Goal: Navigation & Orientation: Find specific page/section

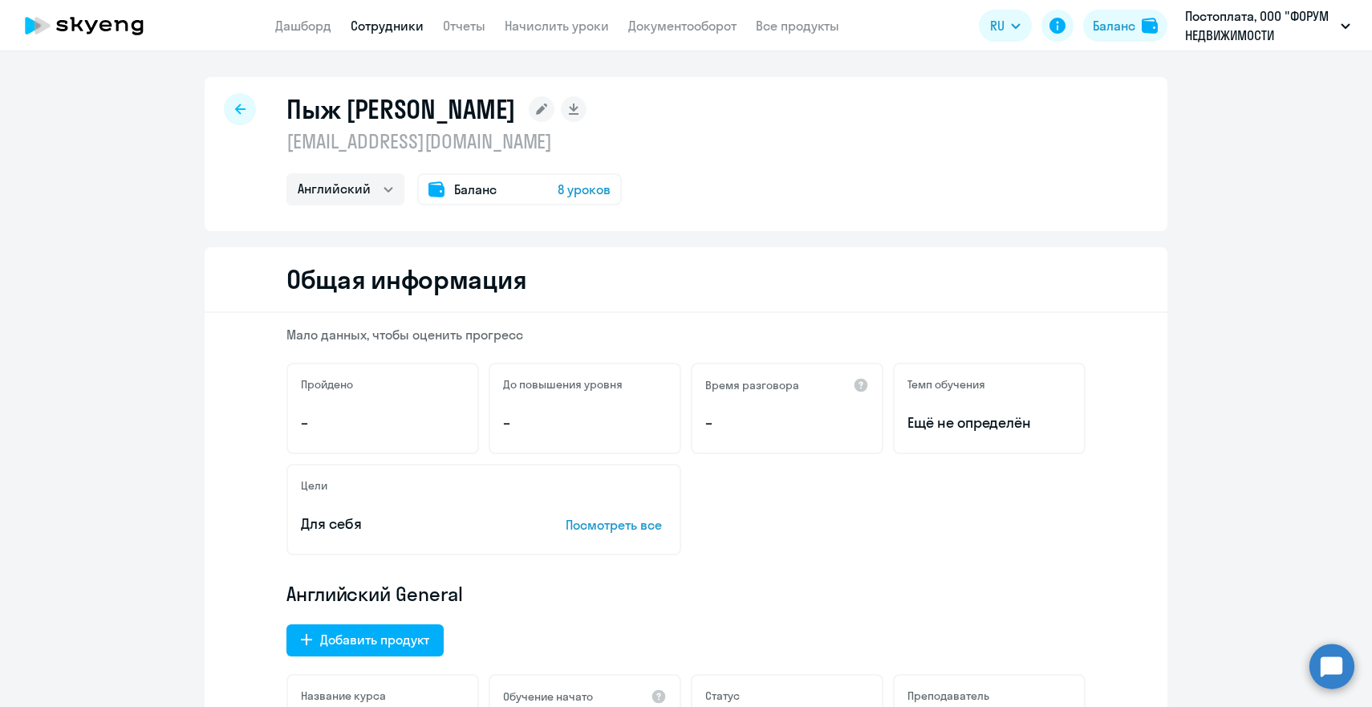
select select "english"
click at [244, 113] on icon at bounding box center [240, 109] width 10 height 11
click at [558, 33] on link "Начислить уроки" at bounding box center [557, 26] width 104 height 16
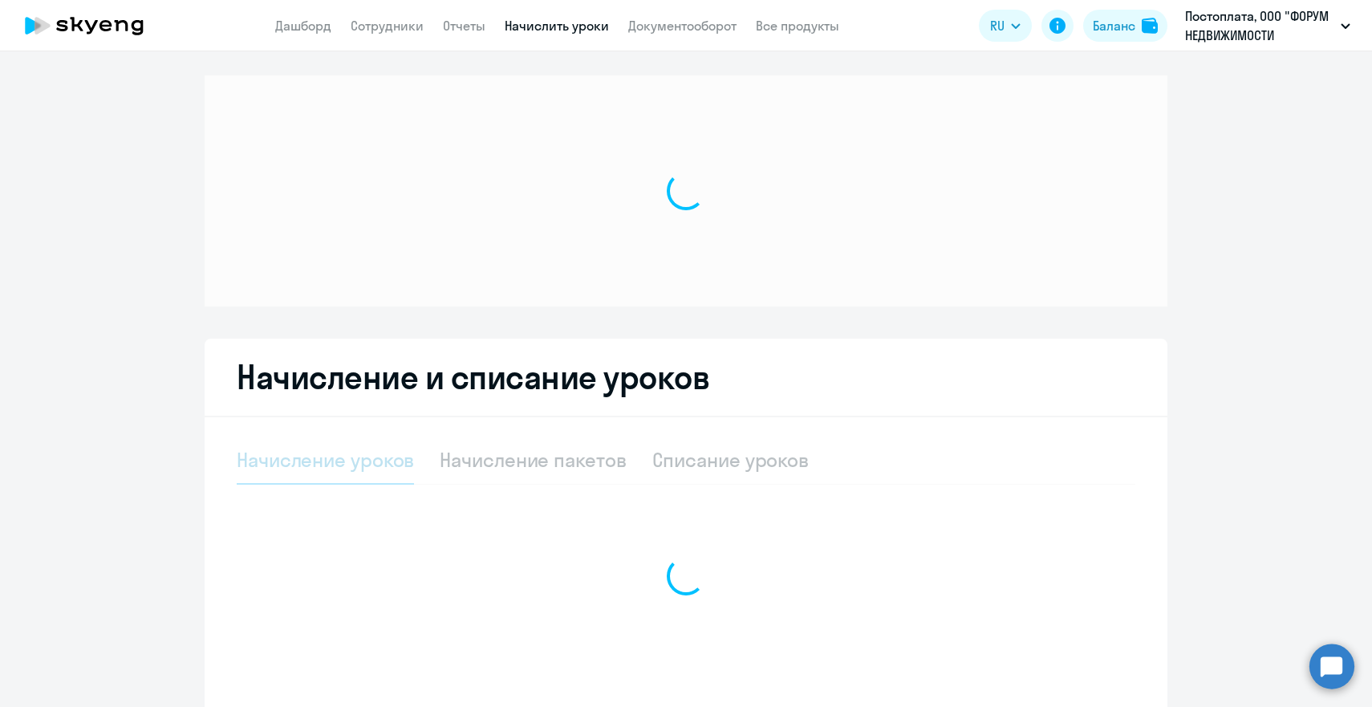
select select "10"
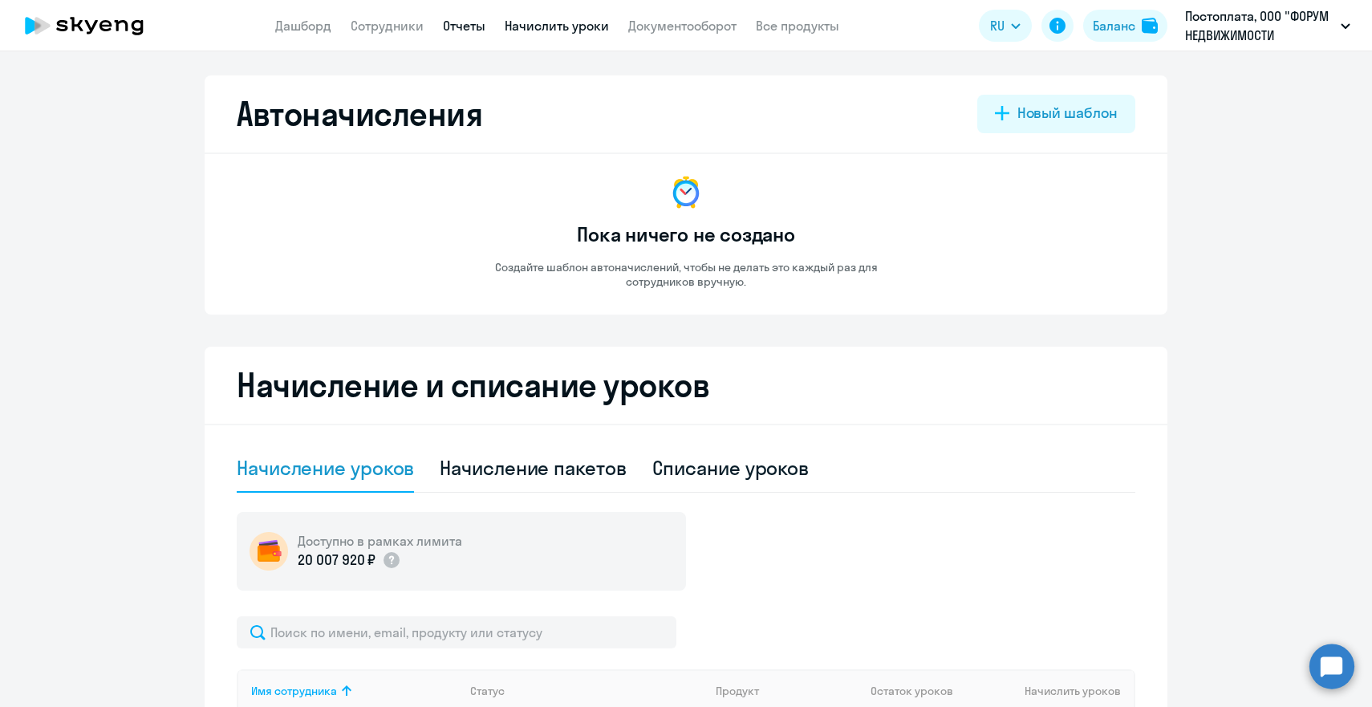
click at [461, 19] on link "Отчеты" at bounding box center [464, 26] width 43 height 16
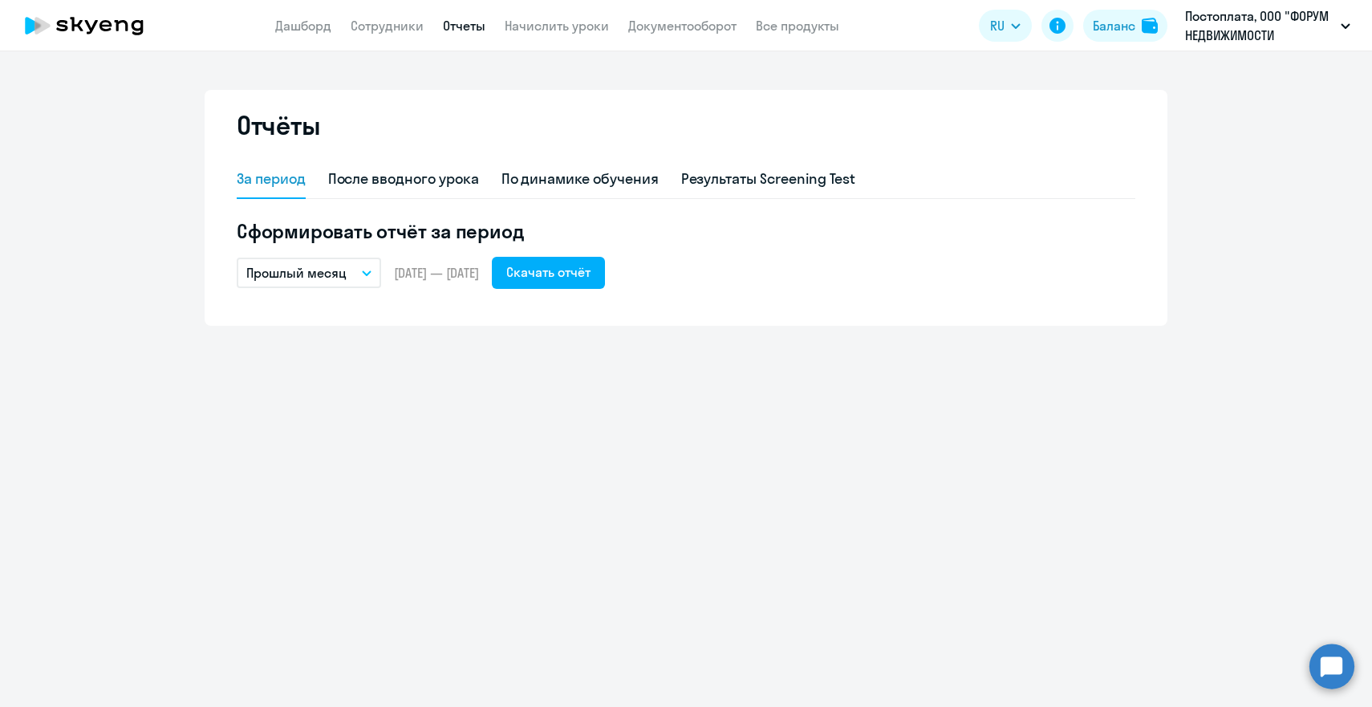
click at [351, 273] on button "Прошлый месяц" at bounding box center [309, 273] width 144 height 30
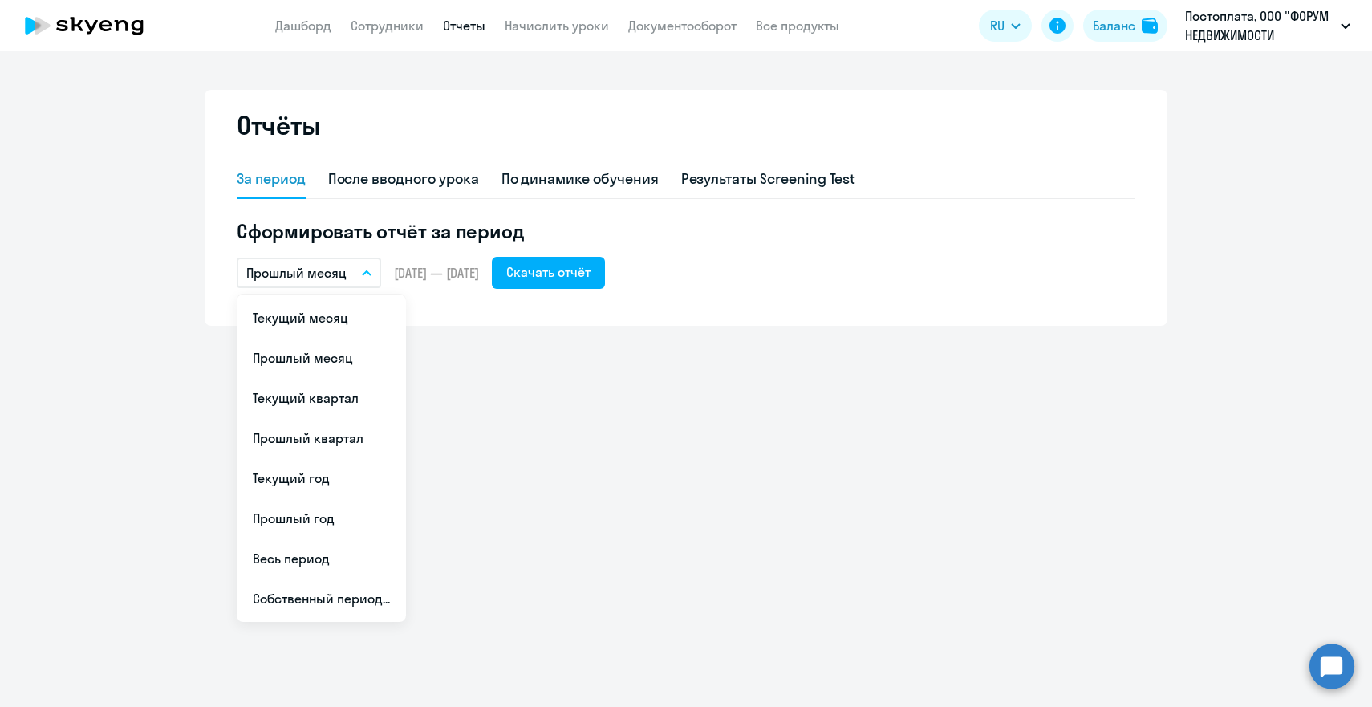
click at [351, 273] on button "Прошлый месяц" at bounding box center [309, 273] width 144 height 30
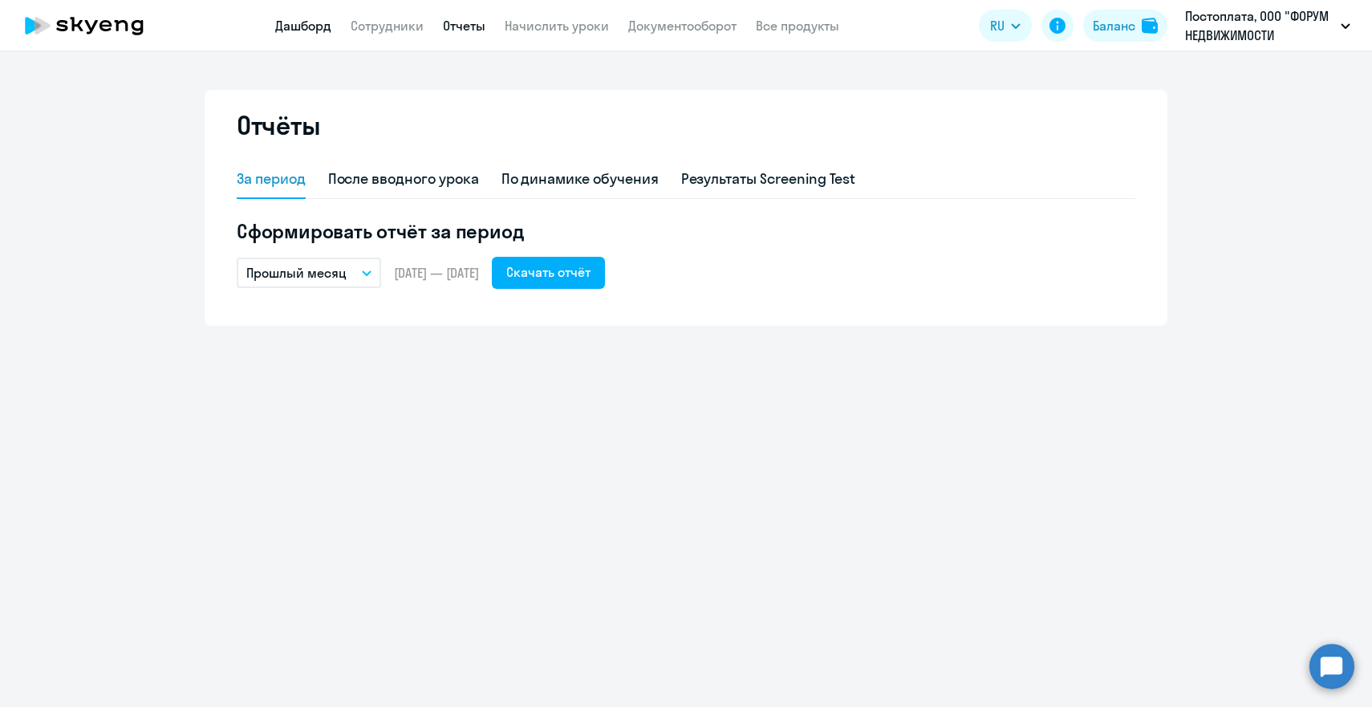
click at [300, 24] on link "Дашборд" at bounding box center [303, 26] width 56 height 16
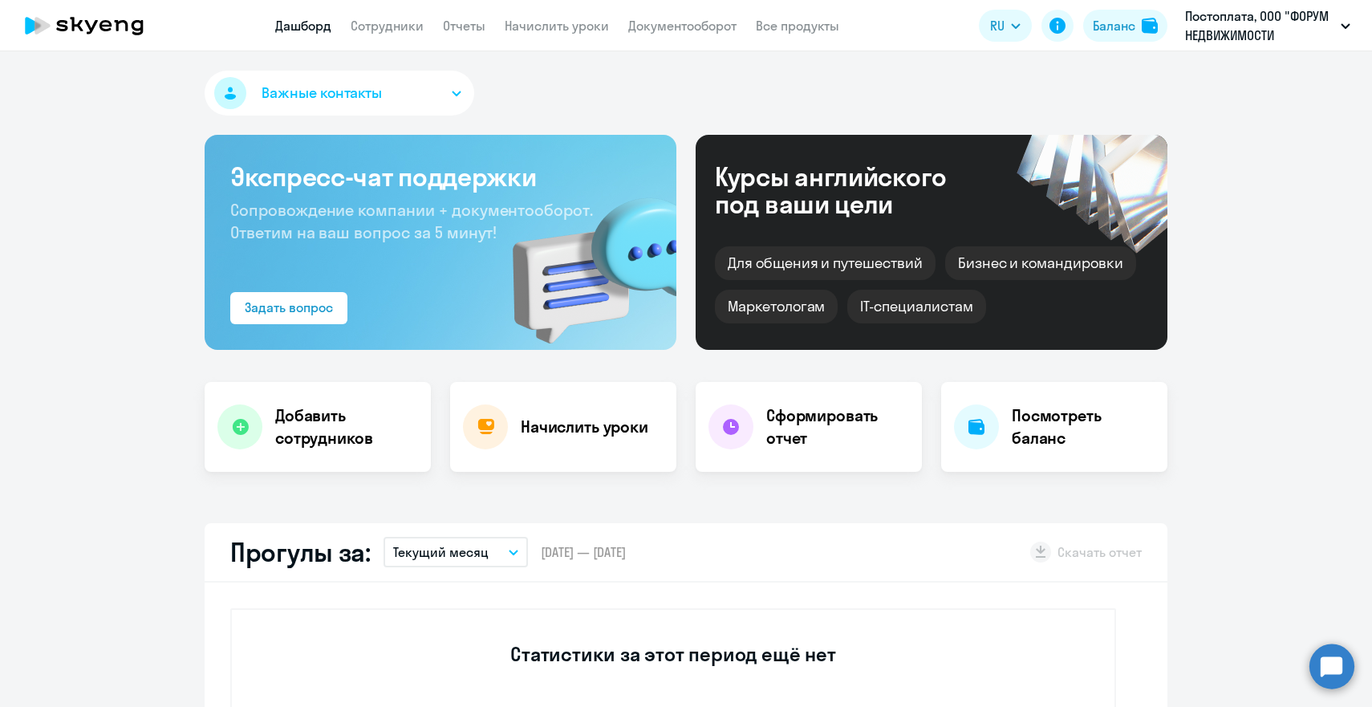
select select "30"
